Goal: Task Accomplishment & Management: Complete application form

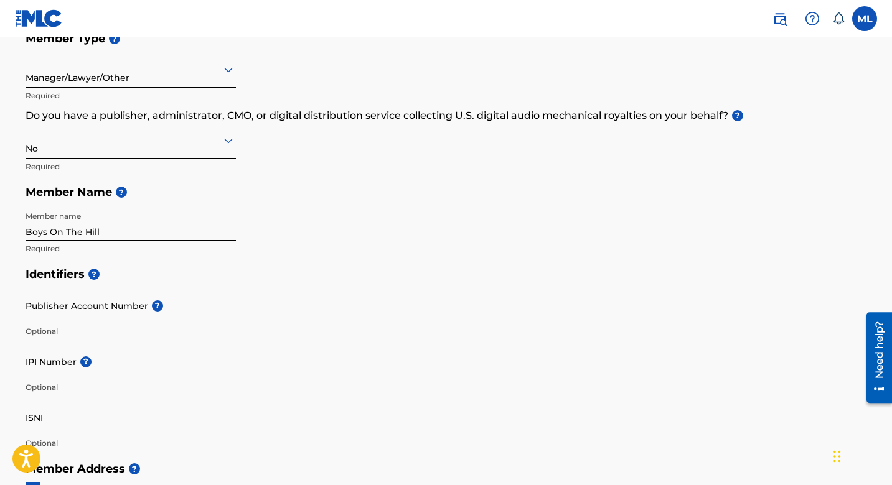
click at [281, 254] on div "Member Type ? Manager/Lawyer/Other Required Do you have a publisher, administra…" at bounding box center [446, 144] width 841 height 236
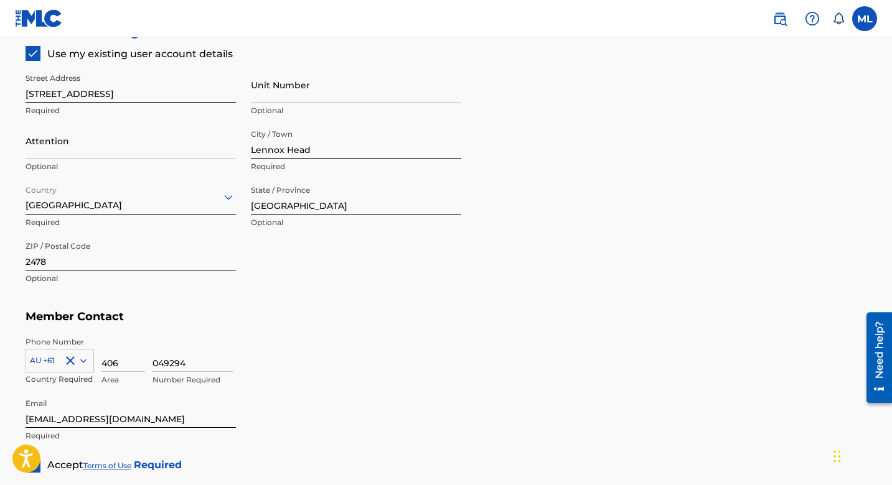
scroll to position [729, 0]
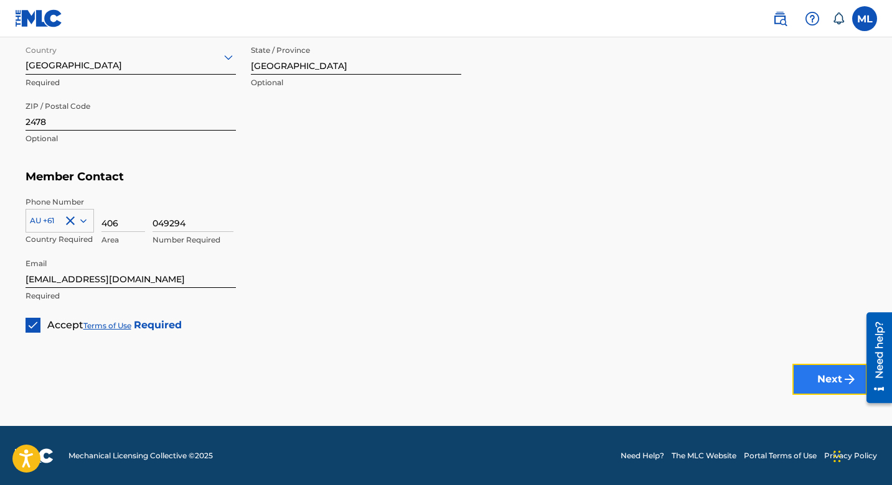
click at [825, 372] on button "Next" at bounding box center [829, 379] width 75 height 31
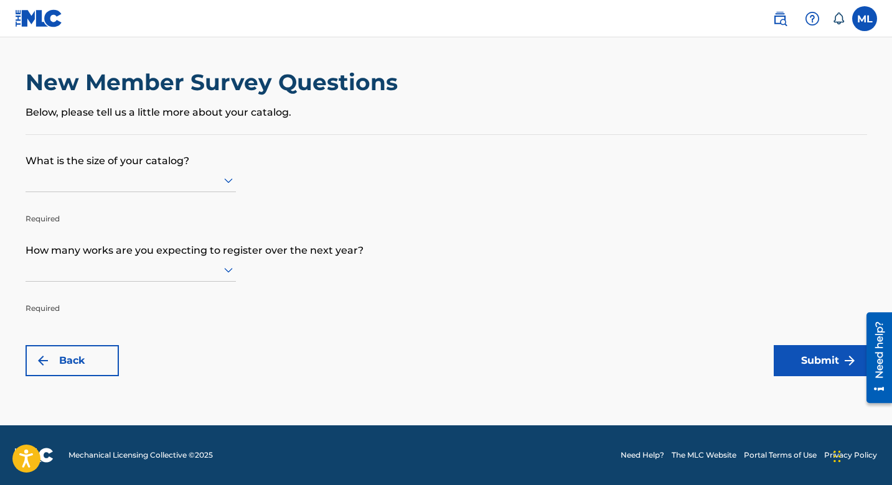
click at [161, 187] on div at bounding box center [131, 180] width 210 height 16
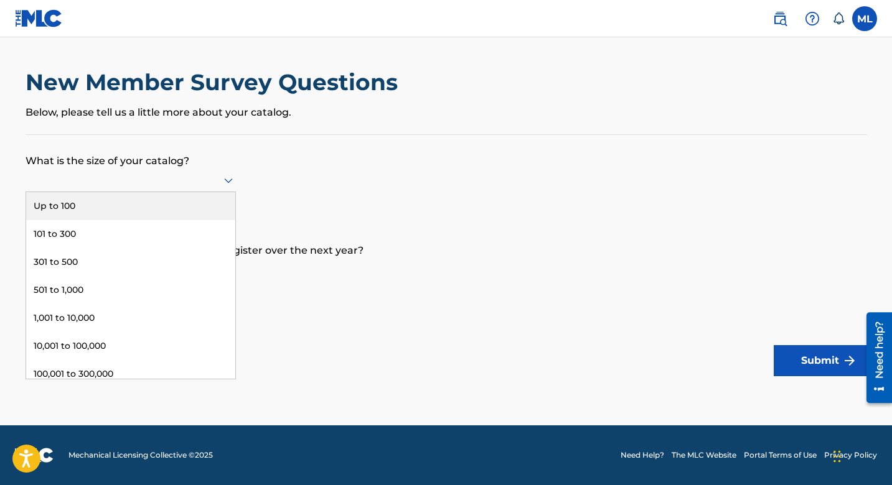
click at [138, 205] on div "Up to 100" at bounding box center [130, 206] width 209 height 28
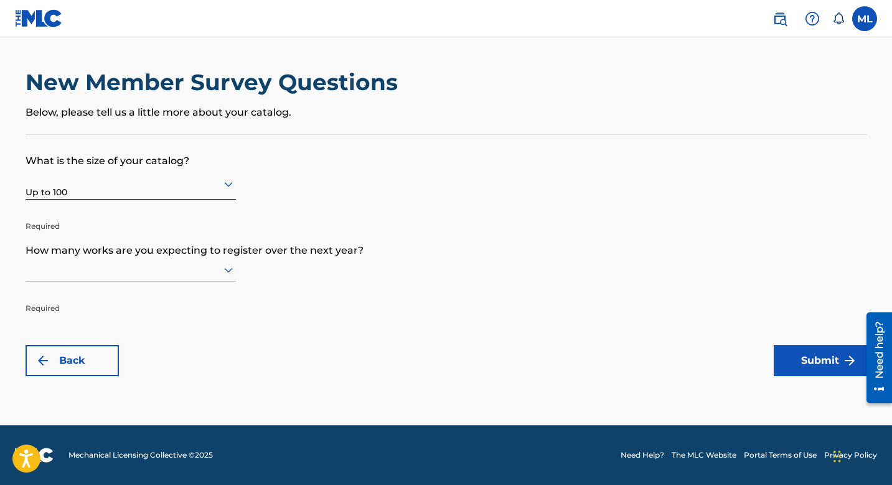
click at [144, 272] on div at bounding box center [131, 270] width 210 height 16
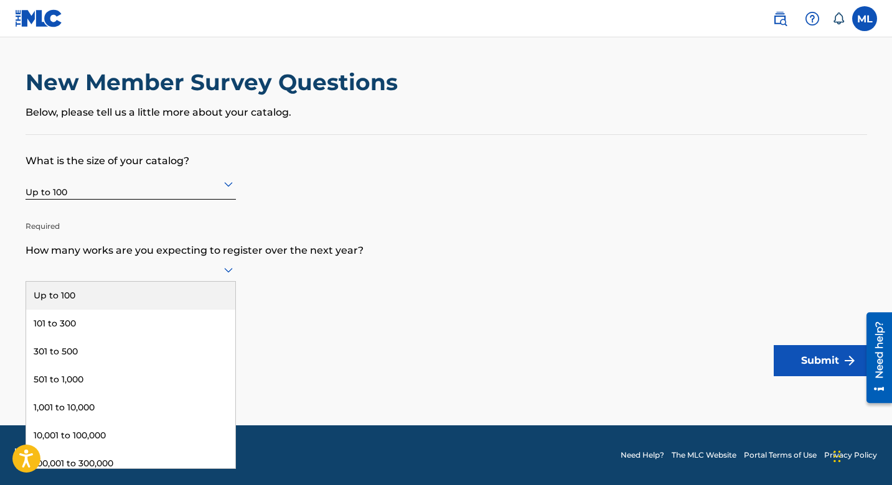
click at [128, 293] on div "Up to 100" at bounding box center [130, 296] width 209 height 28
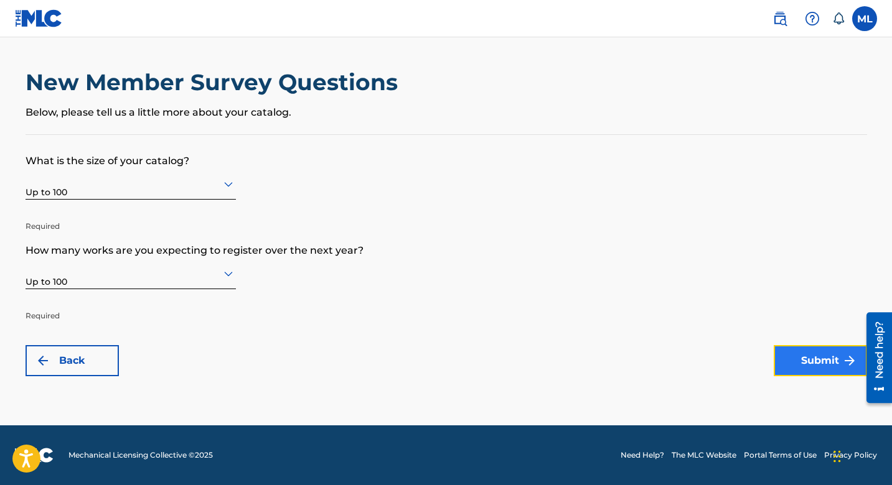
click at [805, 360] on button "Submit" at bounding box center [820, 360] width 93 height 31
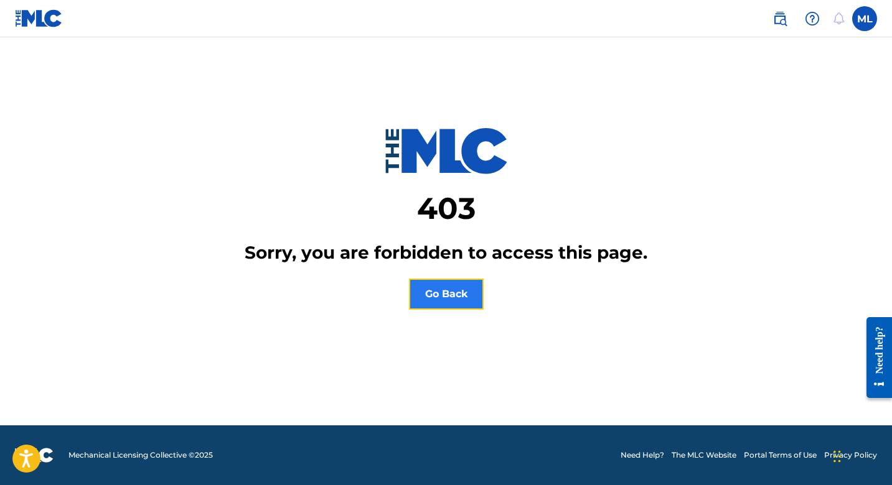
click at [454, 287] on button "Go Back" at bounding box center [446, 294] width 75 height 31
